Goal: Navigation & Orientation: Find specific page/section

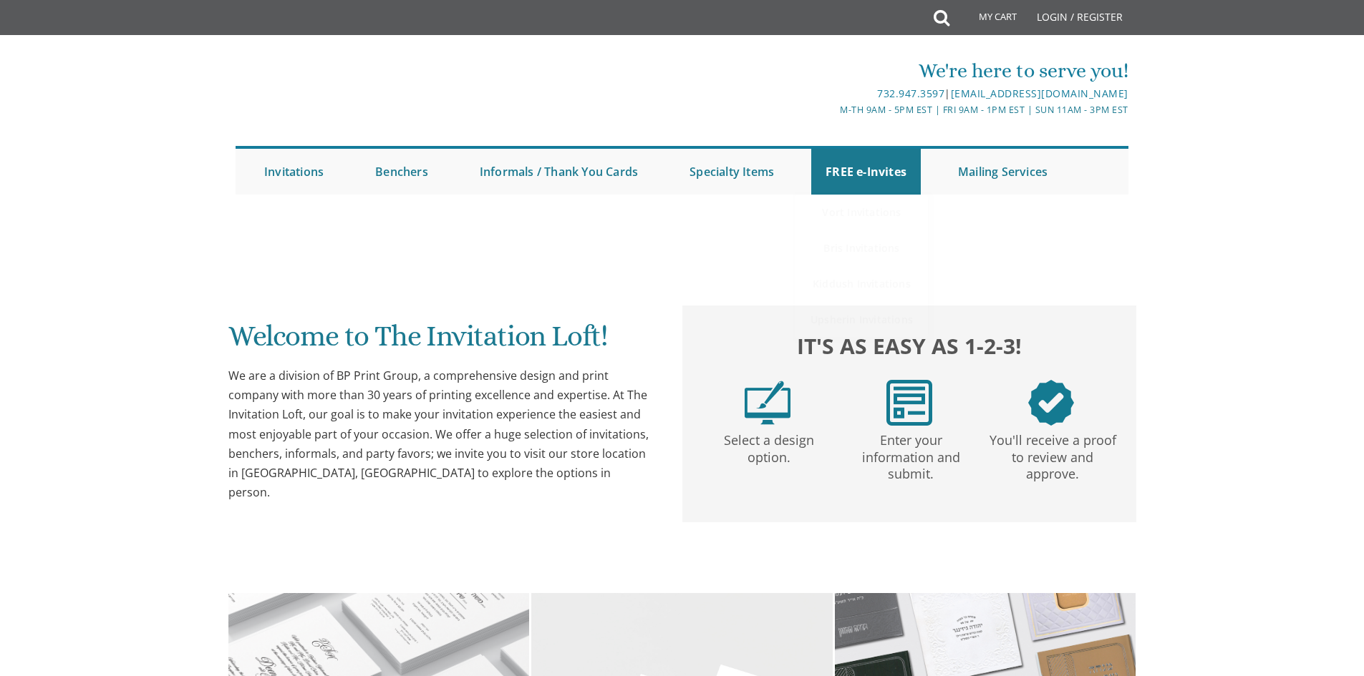
scroll to position [358, 0]
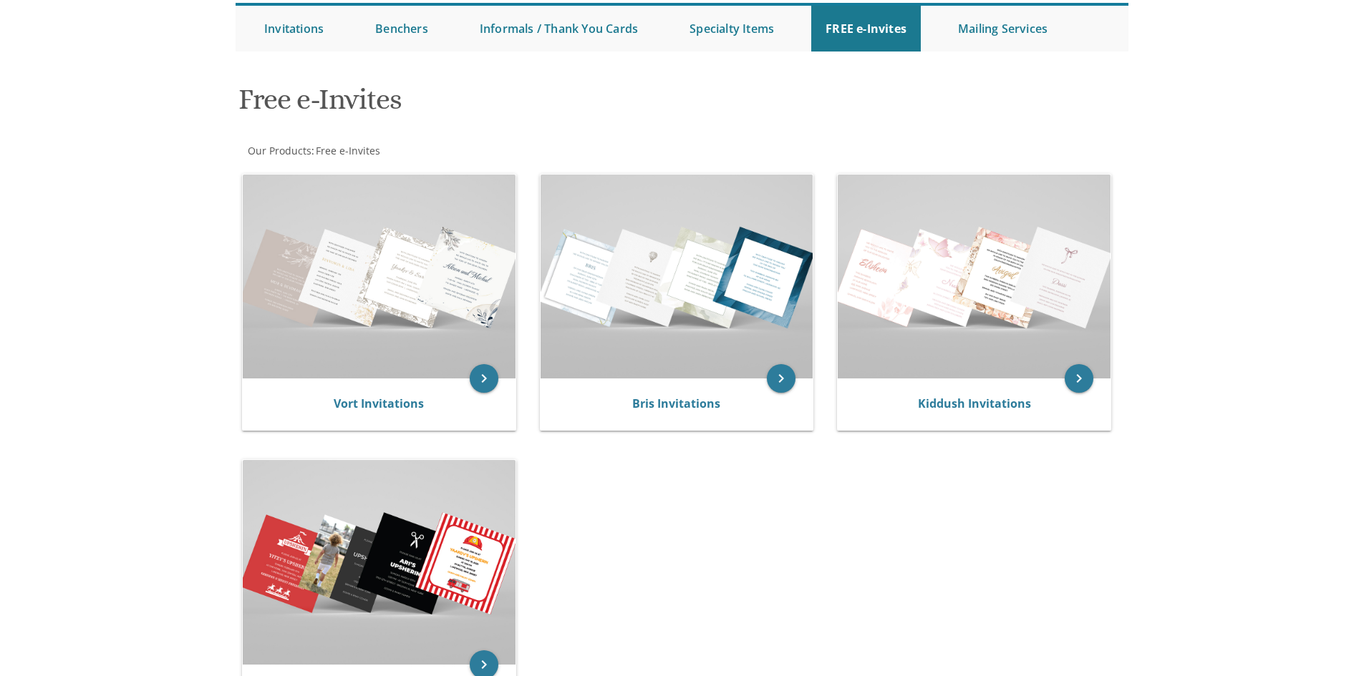
scroll to position [286, 0]
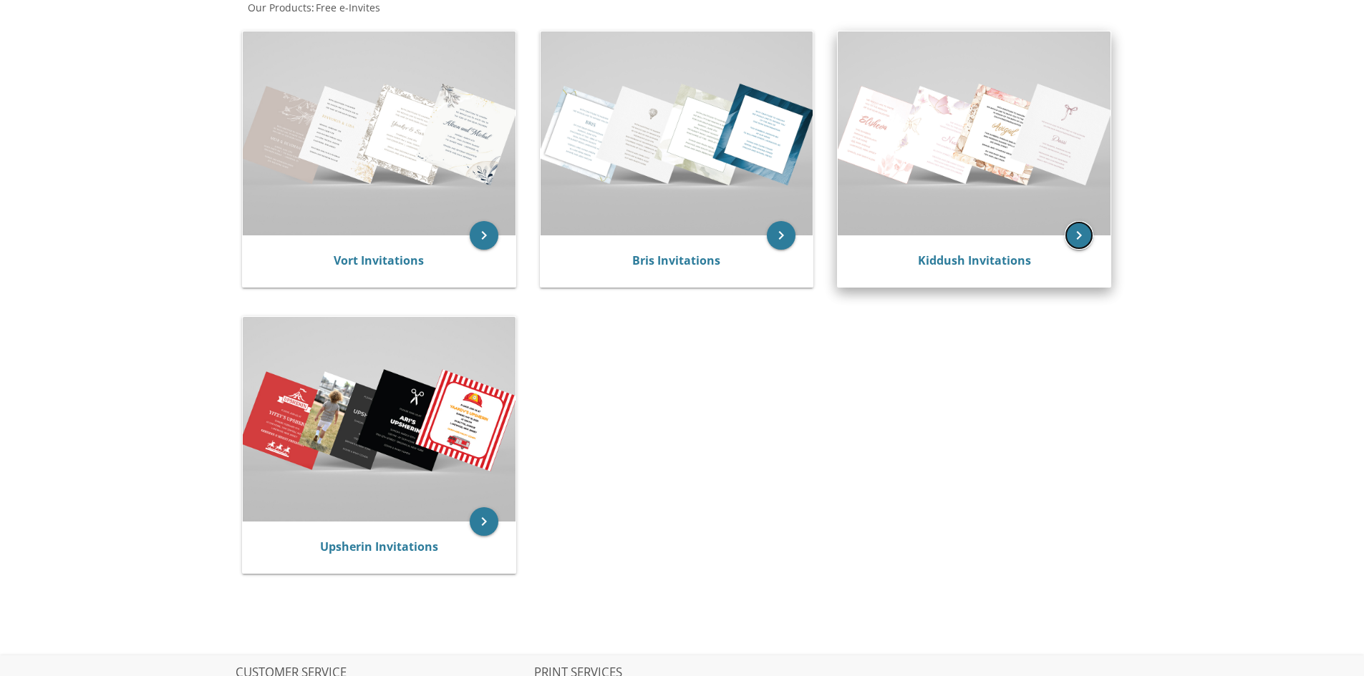
click at [1078, 235] on icon "keyboard_arrow_right" at bounding box center [1078, 235] width 29 height 29
